Goal: Task Accomplishment & Management: Manage account settings

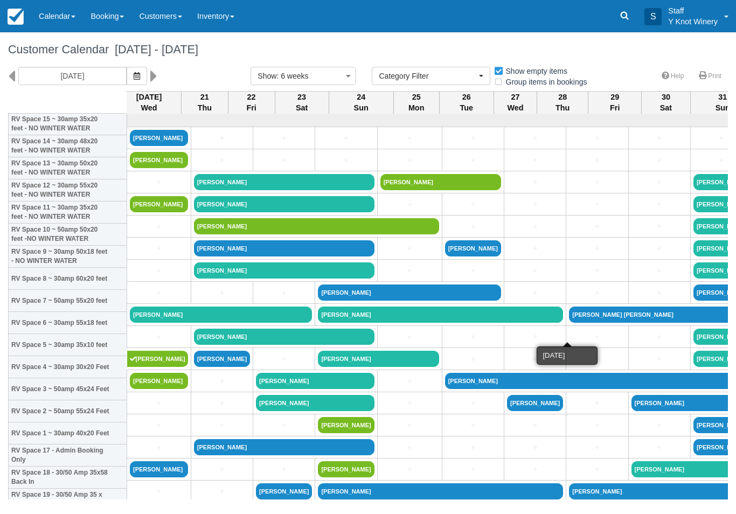
select select
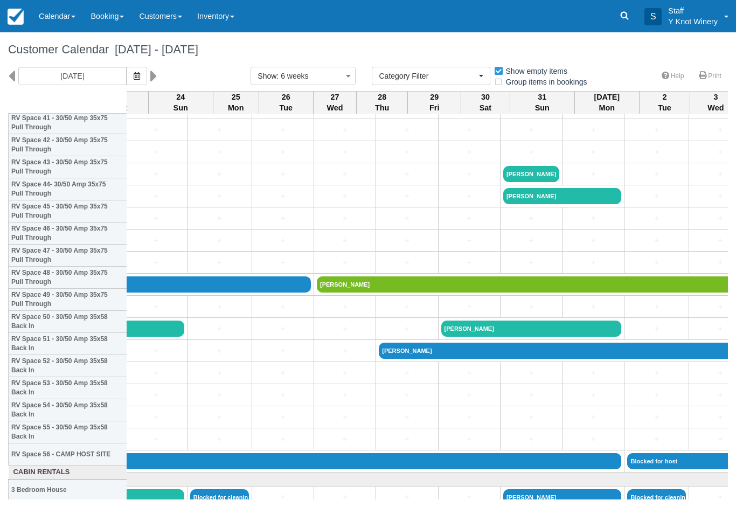
scroll to position [943, 191]
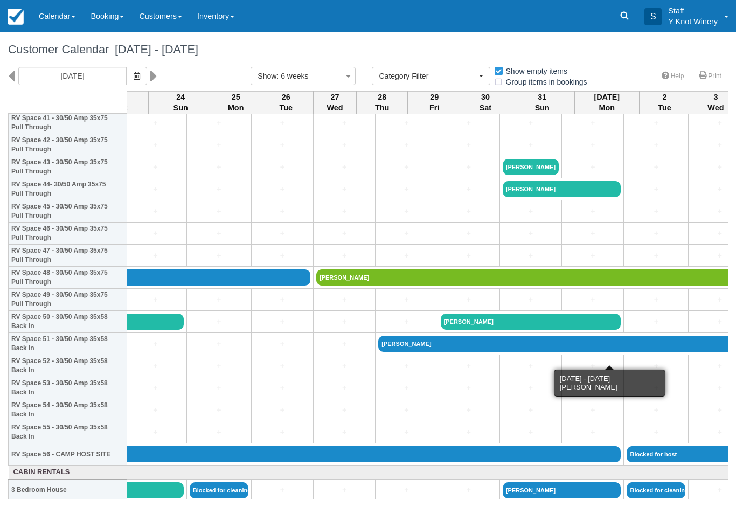
click at [378, 352] on link "[PERSON_NAME]" at bounding box center [720, 344] width 685 height 16
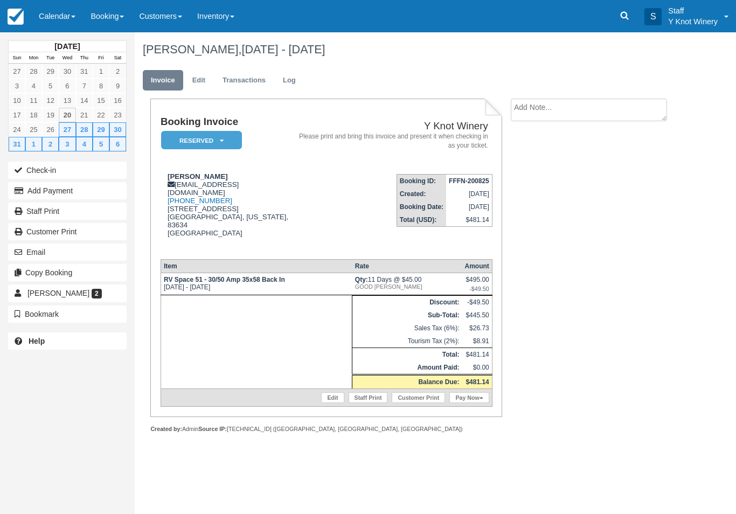
click at [207, 82] on link "Edit" at bounding box center [198, 80] width 29 height 21
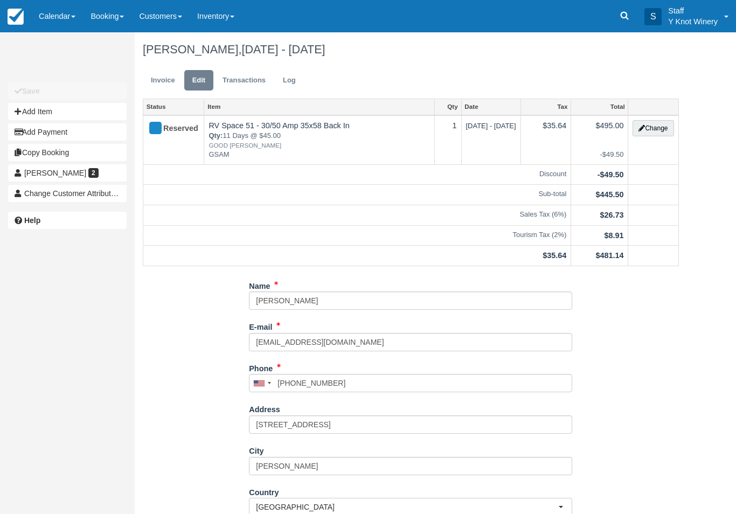
click at [653, 133] on button "Change" at bounding box center [653, 128] width 41 height 16
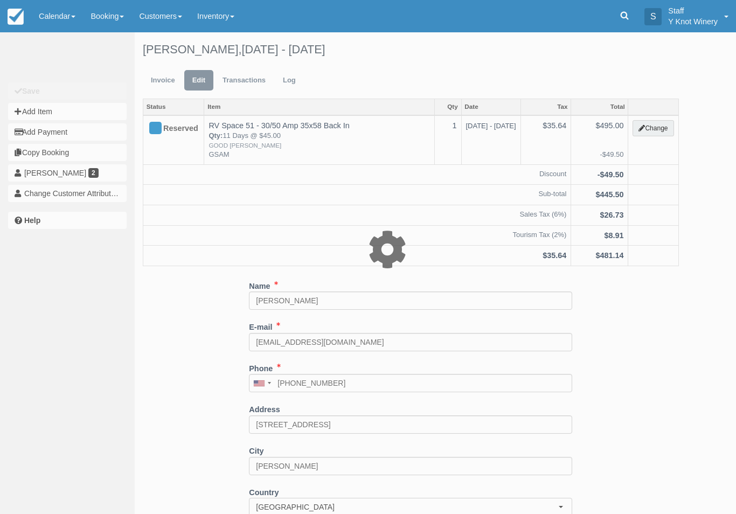
type input "495.00"
type input "GSAM"
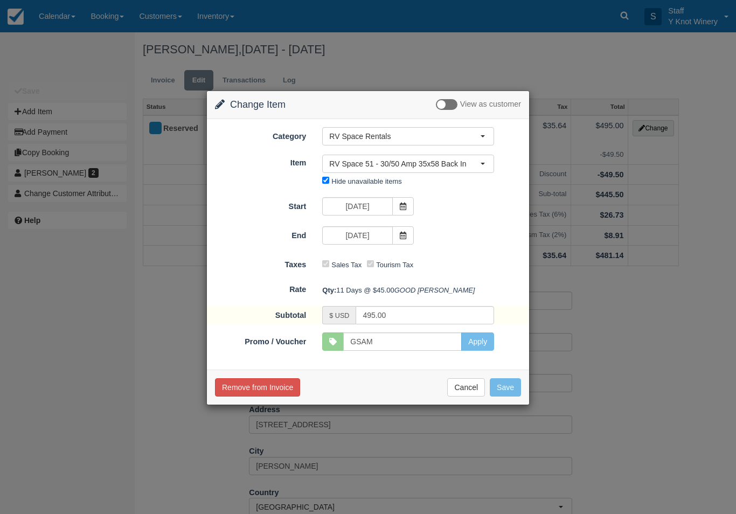
click at [401, 206] on icon at bounding box center [403, 207] width 8 height 8
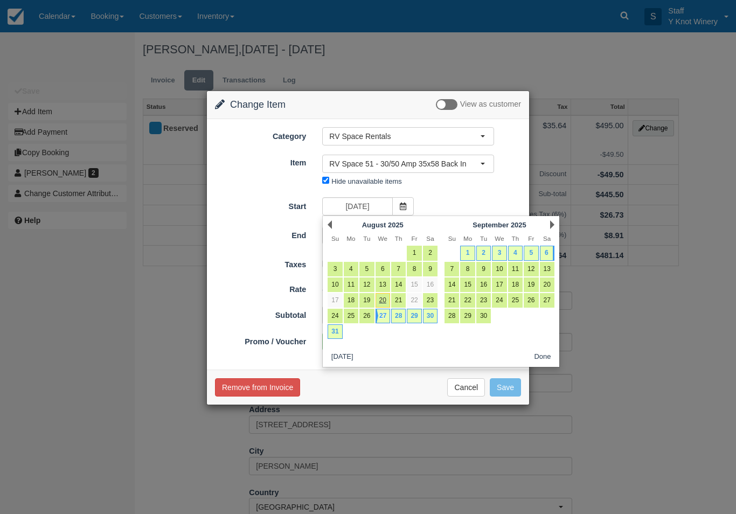
click at [332, 337] on link "31" at bounding box center [335, 331] width 15 height 15
type input "08/31/25"
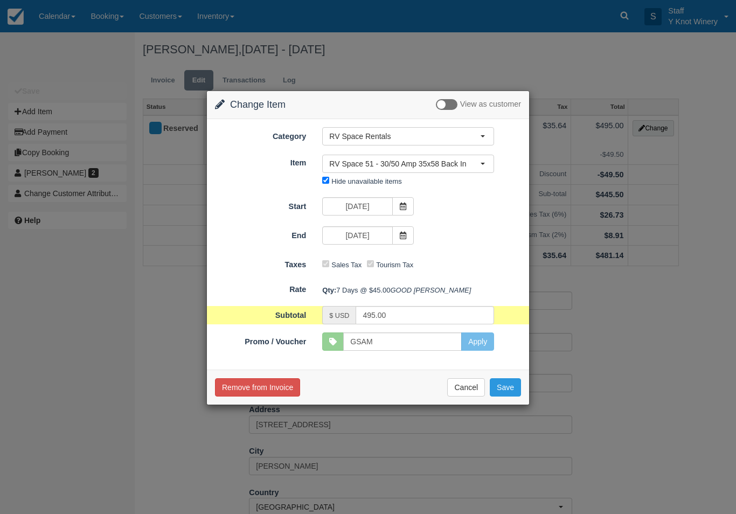
type input "315.00"
click at [512, 397] on button "Save" at bounding box center [505, 387] width 31 height 18
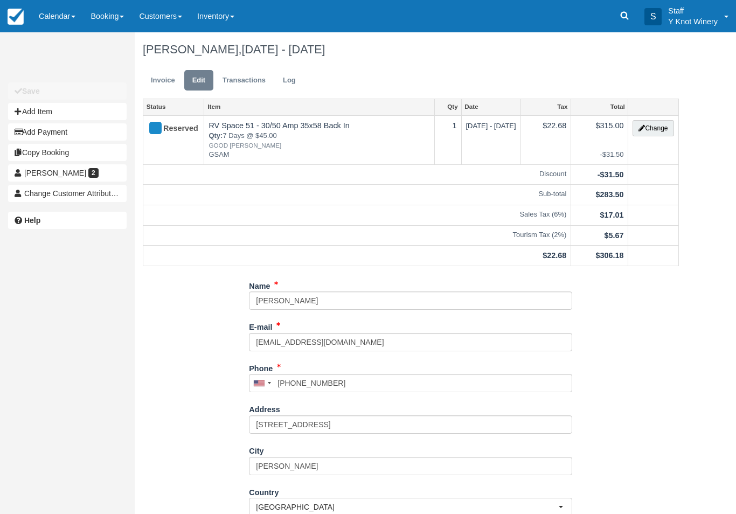
click at [160, 75] on link "Invoice" at bounding box center [163, 80] width 40 height 21
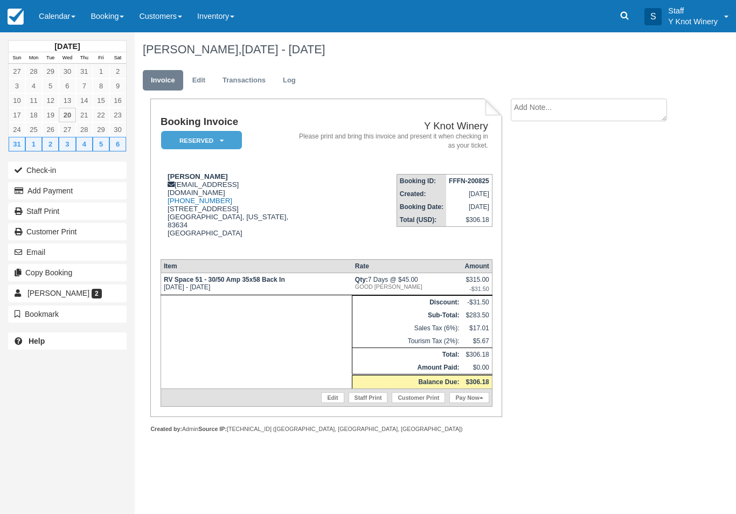
click at [105, 264] on button "Copy Booking" at bounding box center [67, 272] width 119 height 17
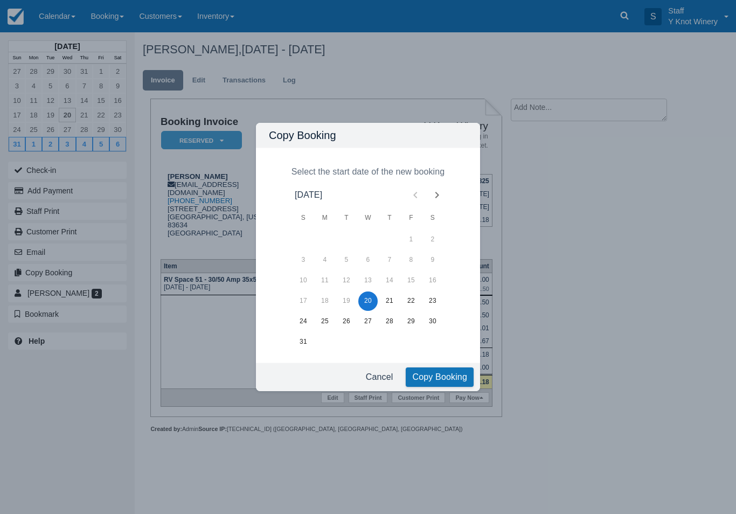
click at [94, 250] on div "Copy Booking Select the start date of the new booking August 2025 S M T W T F S…" at bounding box center [368, 257] width 736 height 514
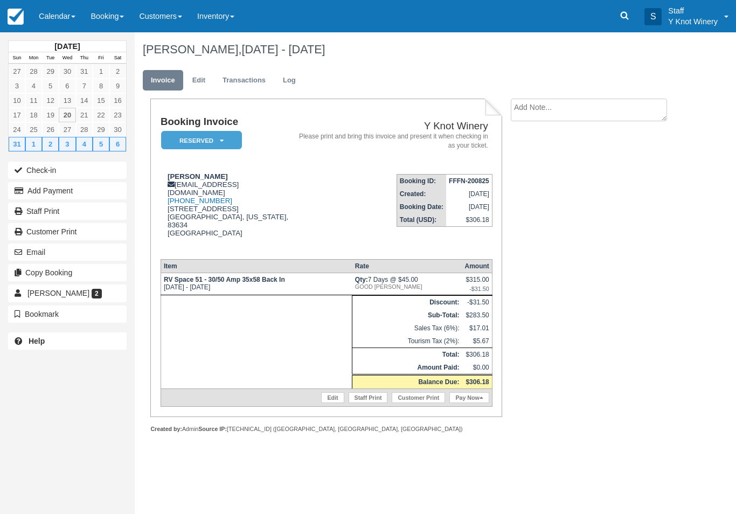
click at [87, 257] on button "Email" at bounding box center [67, 252] width 119 height 17
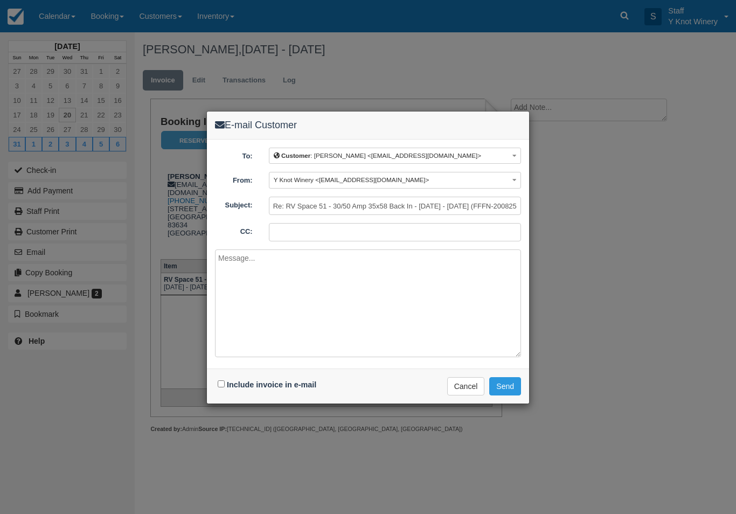
click at [220, 384] on input "Include invoice in e-mail" at bounding box center [221, 383] width 7 height 7
checkbox input "true"
click at [505, 382] on button "Send" at bounding box center [505, 386] width 32 height 18
